Goal: Information Seeking & Learning: Learn about a topic

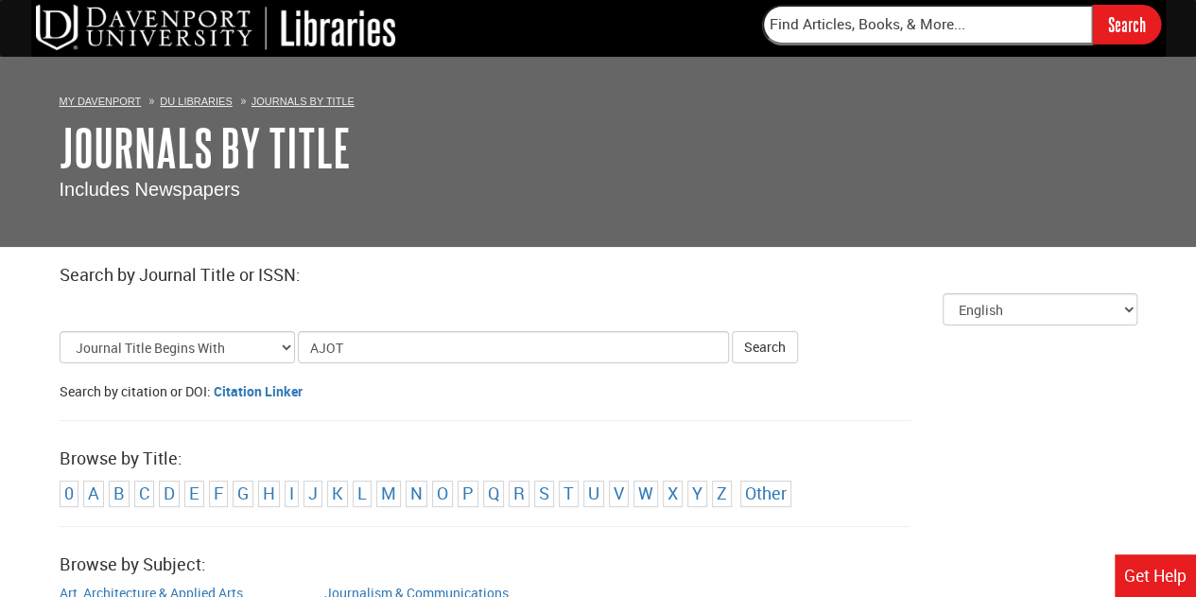
type input "AJOT"
click at [732, 331] on button "Search" at bounding box center [765, 347] width 66 height 32
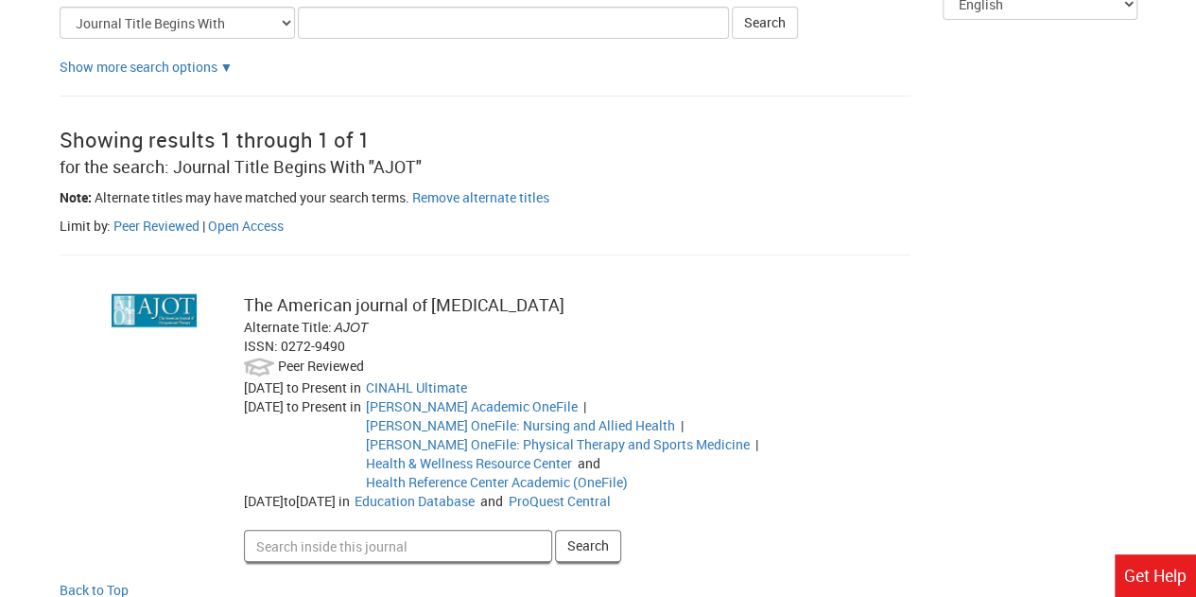
scroll to position [308, 0]
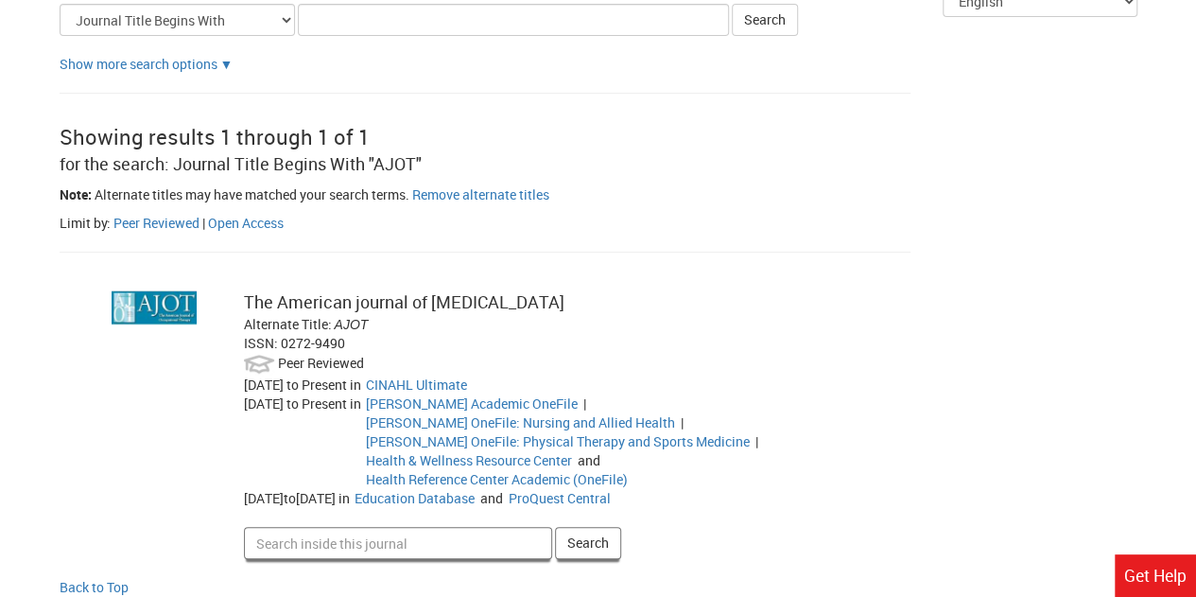
click at [354, 527] on input "Search inside this journal" at bounding box center [398, 543] width 308 height 32
type input "[MEDICAL_DATA]"
click at [555, 527] on button "Search" at bounding box center [588, 543] width 66 height 32
click at [453, 527] on input "Search inside this journal" at bounding box center [398, 543] width 308 height 32
type input "Ai use in [MEDICAL_DATA]"
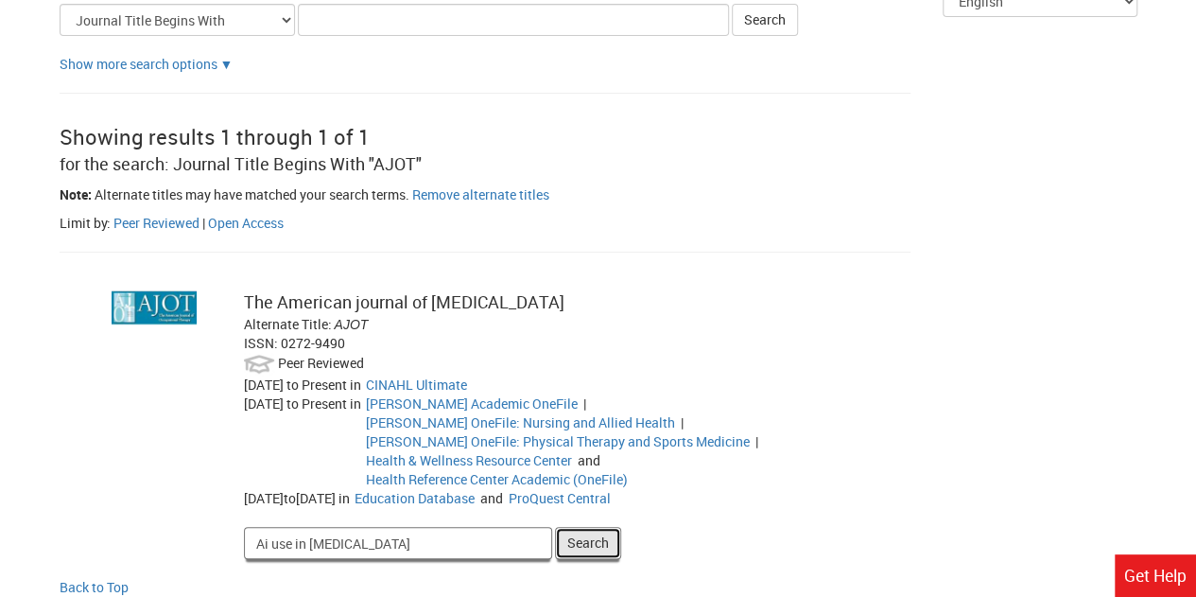
click at [589, 527] on button "Search" at bounding box center [588, 543] width 66 height 32
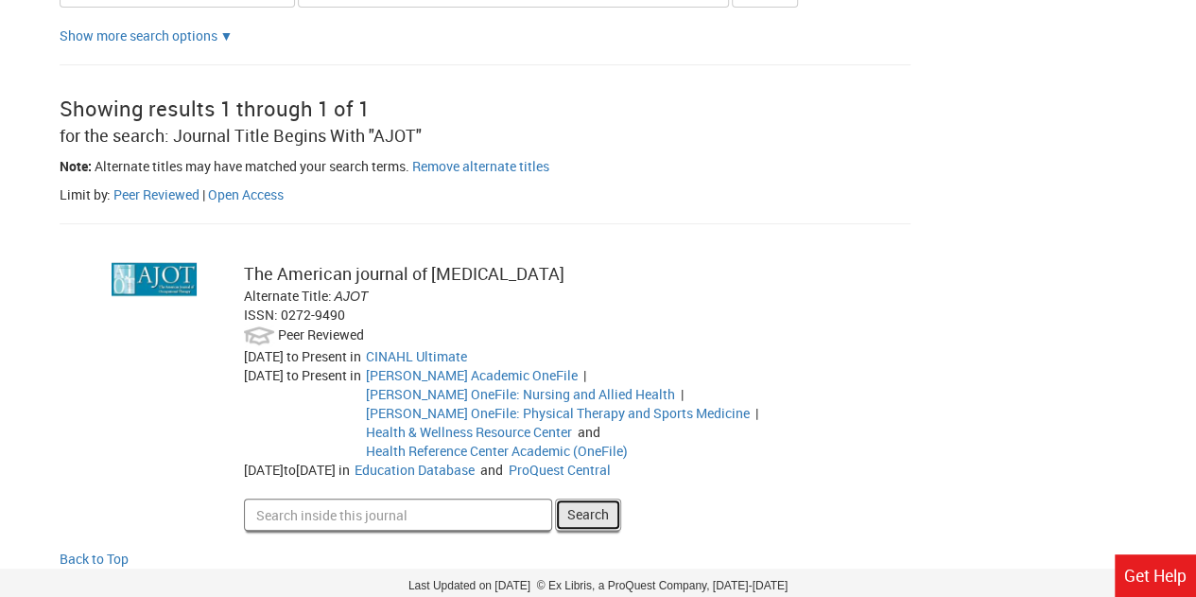
scroll to position [338, 0]
click at [339, 497] on input "Search inside this journal" at bounding box center [398, 513] width 308 height 32
type input "how to cure [MEDICAL_DATA]"
click at [555, 497] on button "Search" at bounding box center [588, 513] width 66 height 32
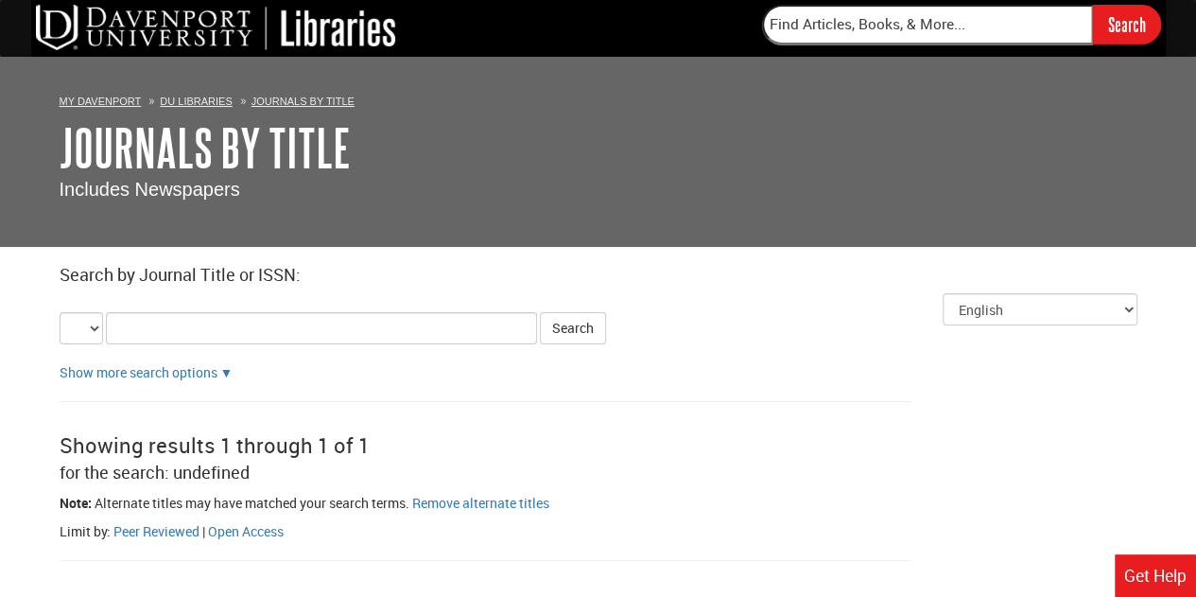
select select "alternate_title_begins"
click at [200, 97] on link "DU Libraries" at bounding box center [196, 100] width 72 height 11
